Goal: Task Accomplishment & Management: Manage account settings

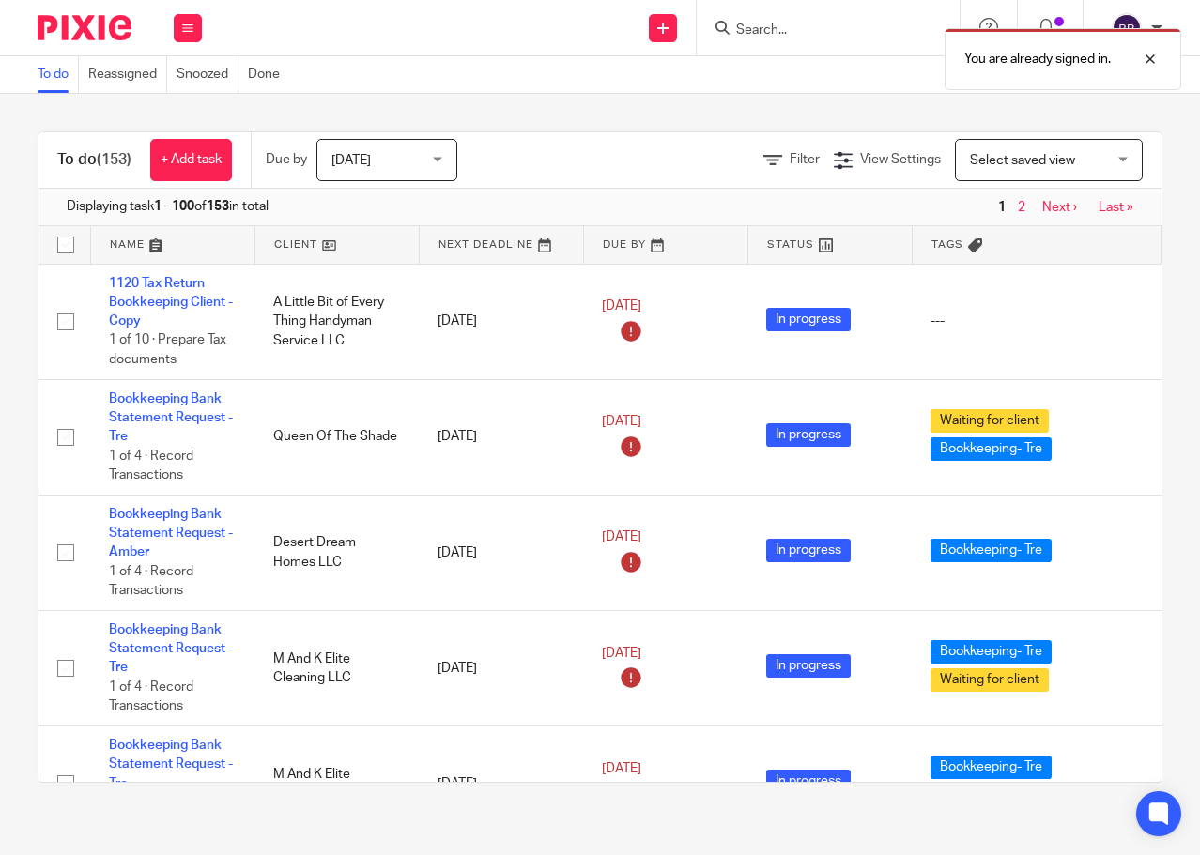
click at [762, 33] on div "You are already signed in." at bounding box center [890, 54] width 581 height 71
click at [773, 12] on div at bounding box center [827, 27] width 263 height 55
click at [773, 21] on div "You are already signed in." at bounding box center [890, 54] width 581 height 71
click at [830, 22] on div "You are already signed in." at bounding box center [890, 54] width 581 height 71
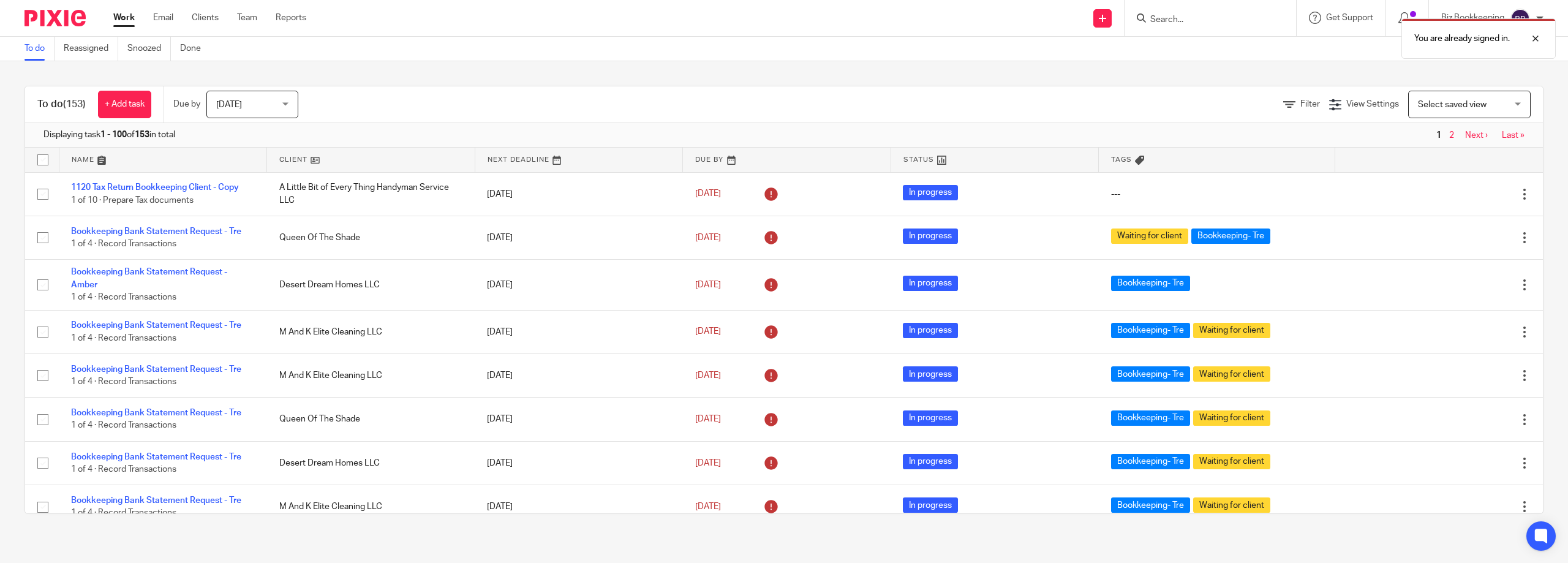
click at [782, 14] on div "You are already signed in." at bounding box center [1169, 35] width 772 height 46
click at [782, 22] on div "You are already signed in." at bounding box center [1169, 35] width 772 height 46
click at [782, 22] on input "Search" at bounding box center [1204, 20] width 110 height 11
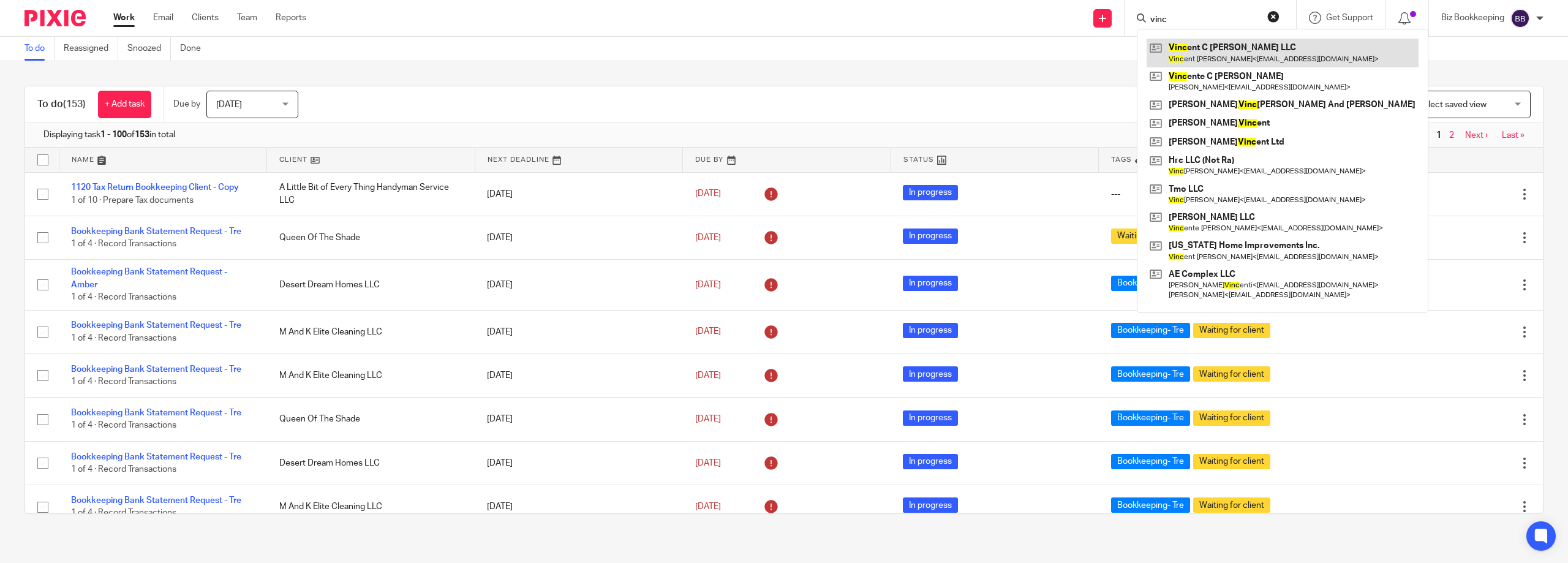
type input "vinc"
click at [782, 44] on link at bounding box center [1282, 52] width 272 height 28
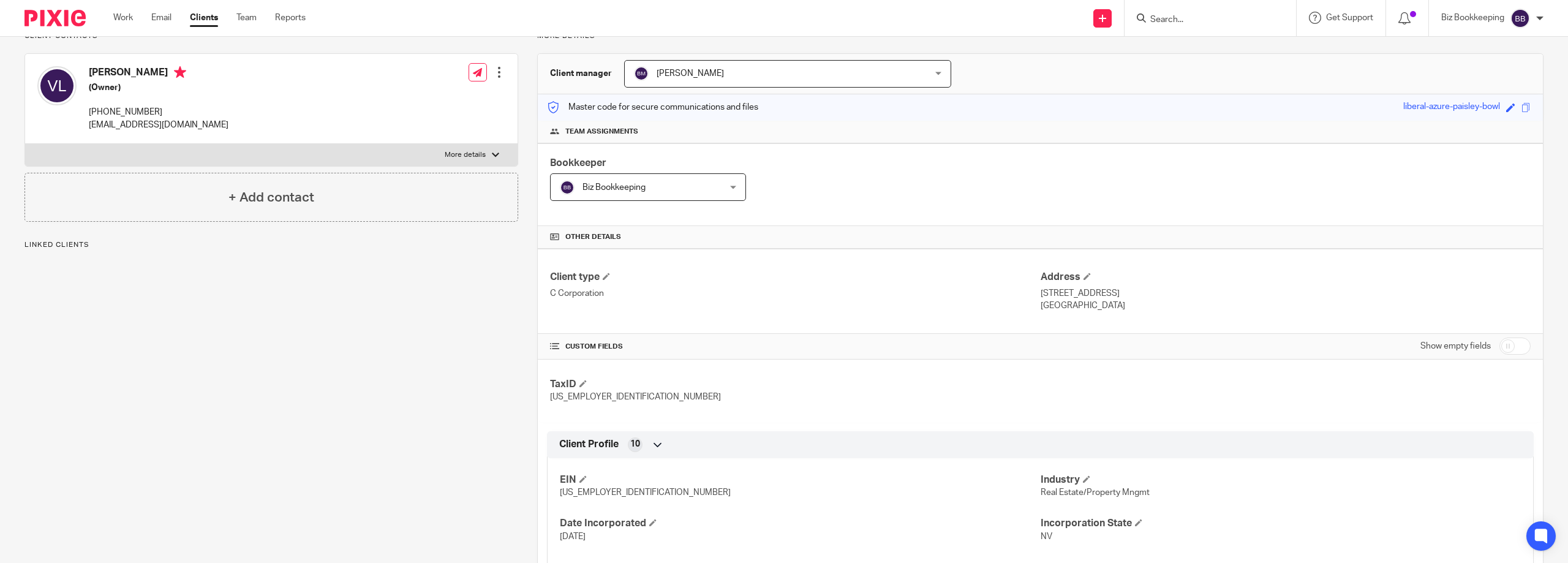
scroll to position [245, 0]
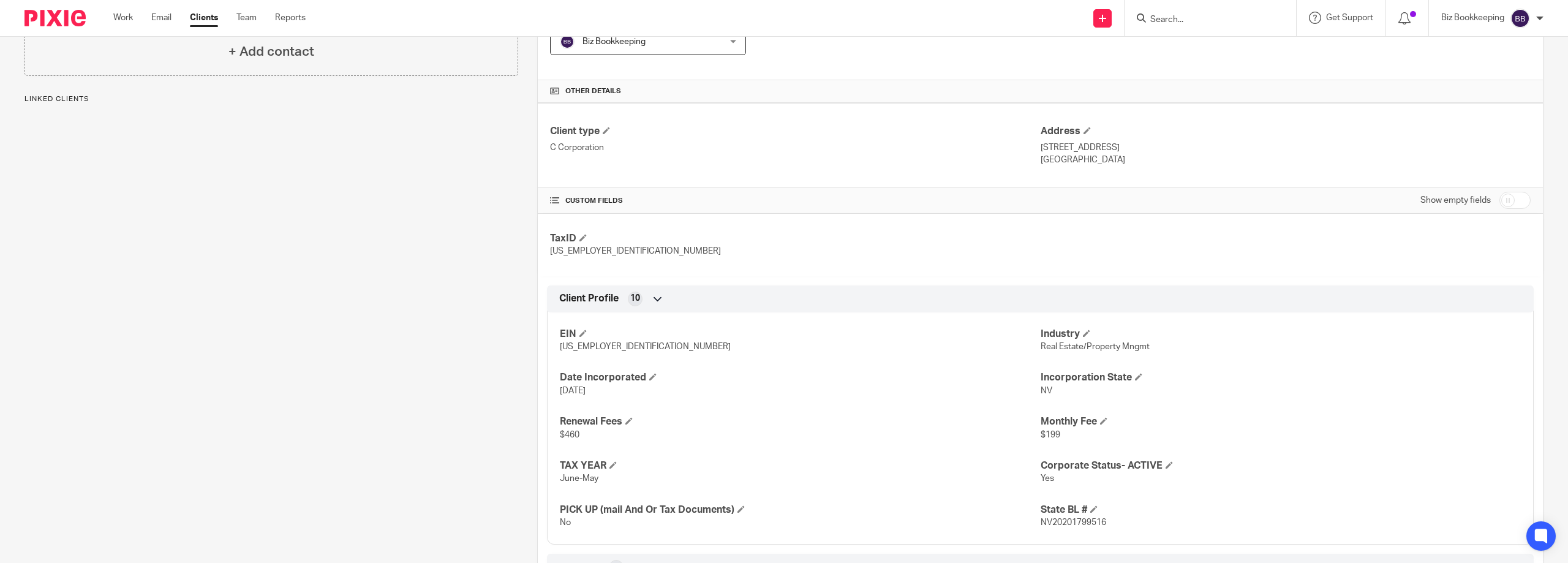
click at [1499, 196] on input "checkbox" at bounding box center [1515, 200] width 31 height 17
checkbox input "true"
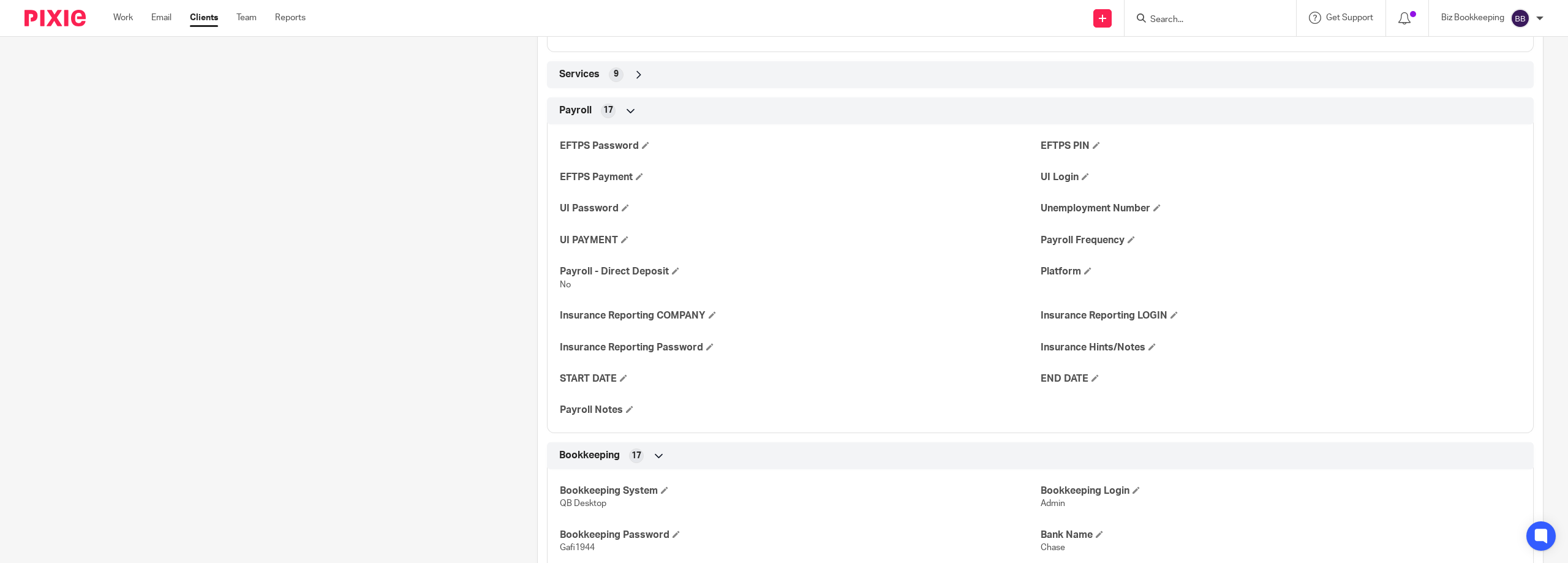
scroll to position [1041, 0]
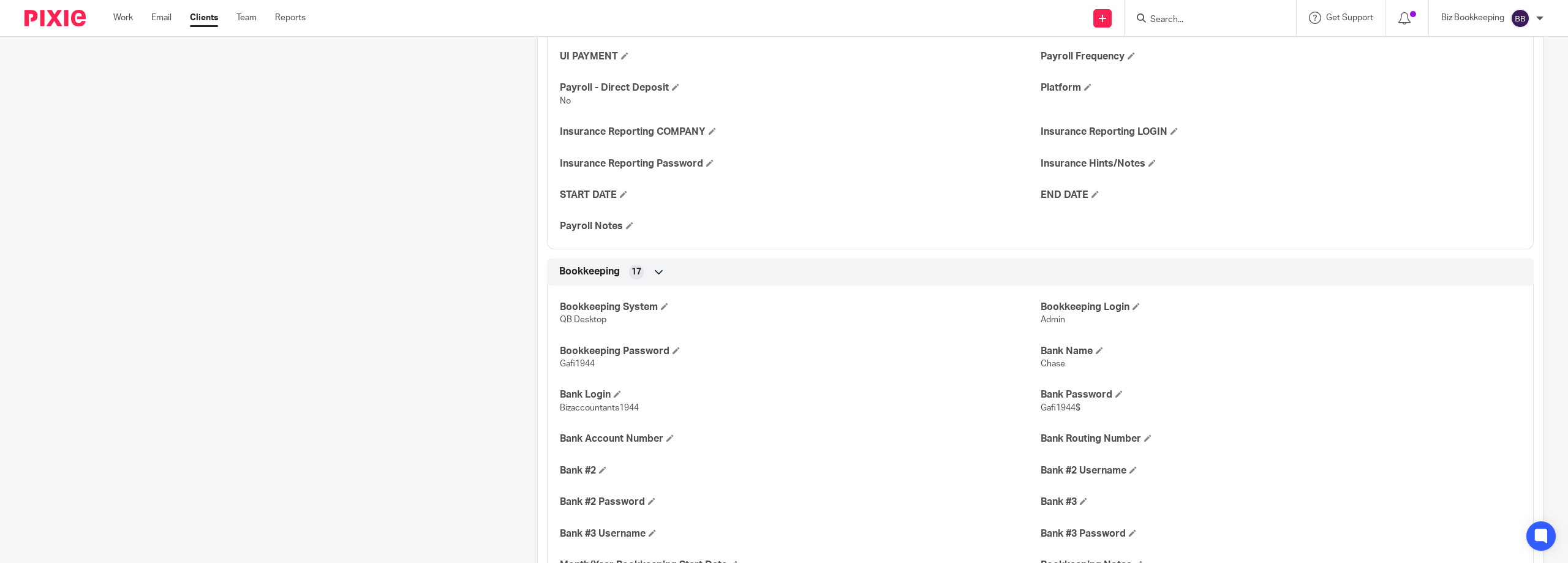
click at [709, 333] on div "Bookkeeping System QB Desktop Bookkeeping Login Admin Bookkeeping Password Gafi…" at bounding box center [1040, 460] width 987 height 368
